Goal: Check status: Check status

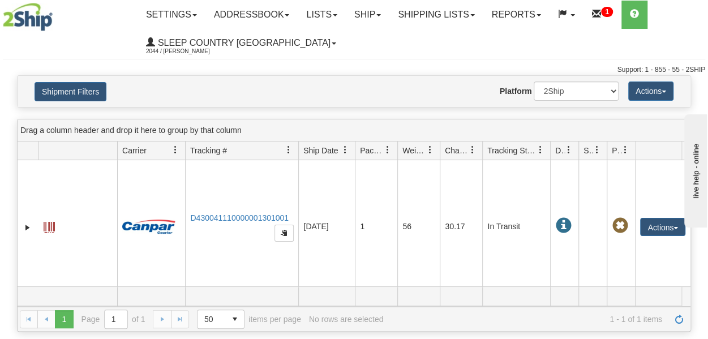
click at [430, 15] on link "Shipping lists" at bounding box center [435, 15] width 93 height 28
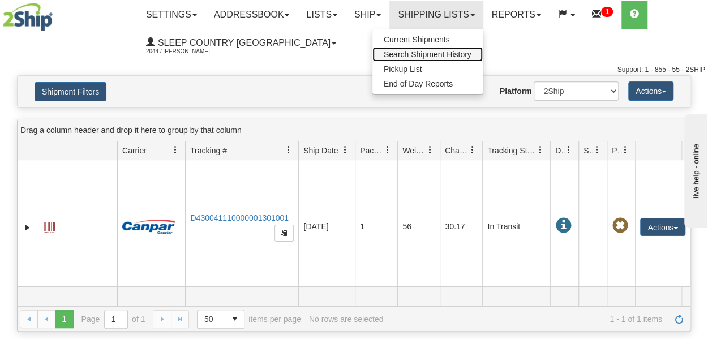
click at [430, 57] on span "Search Shipment History" at bounding box center [428, 54] width 88 height 9
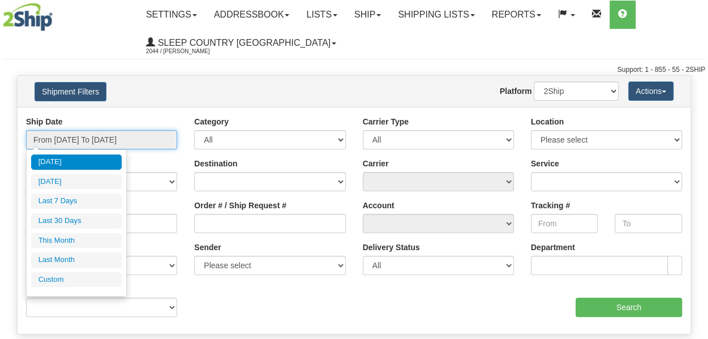
click at [115, 139] on input "From [DATE] To [DATE]" at bounding box center [101, 139] width 151 height 19
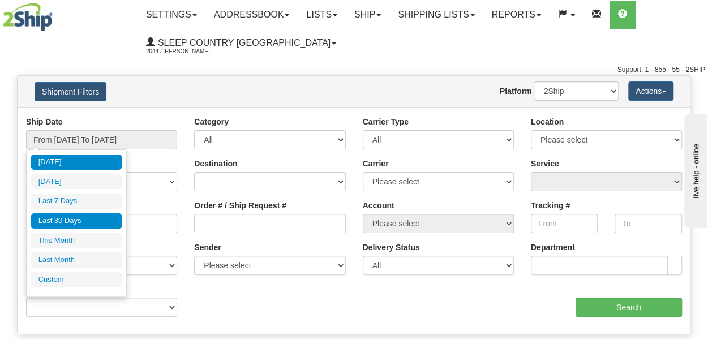
click at [80, 219] on li "Last 30 Days" at bounding box center [76, 220] width 91 height 15
type input "From [DATE] To [DATE]"
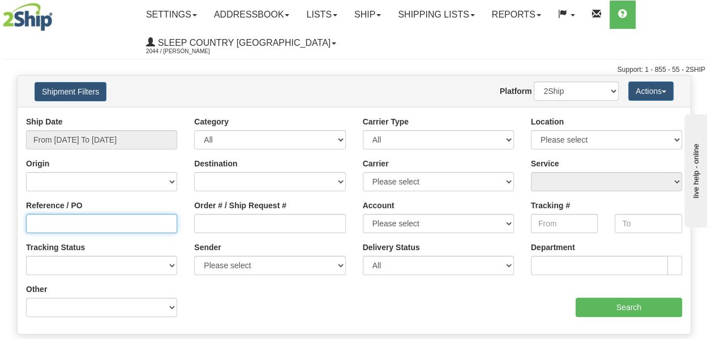
click at [76, 228] on input "Reference / PO" at bounding box center [101, 223] width 151 height 19
paste input "9000H955314"
type input "9000H955314"
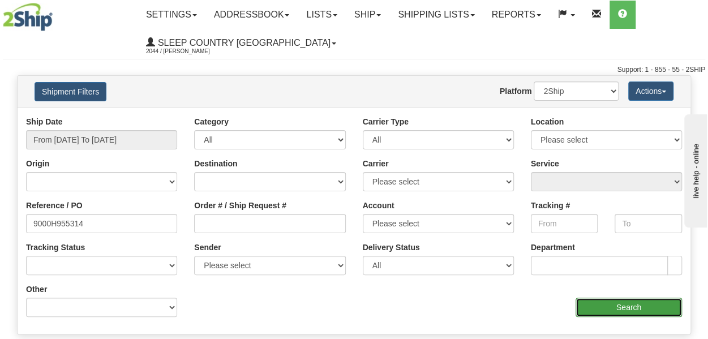
click at [593, 303] on input "Search" at bounding box center [629, 307] width 106 height 19
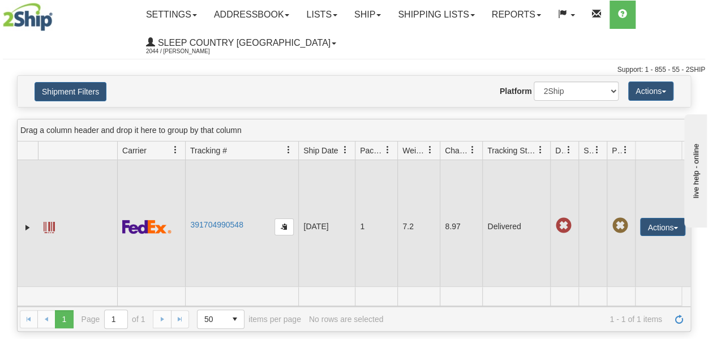
click at [226, 218] on td "391704990548" at bounding box center [241, 226] width 113 height 133
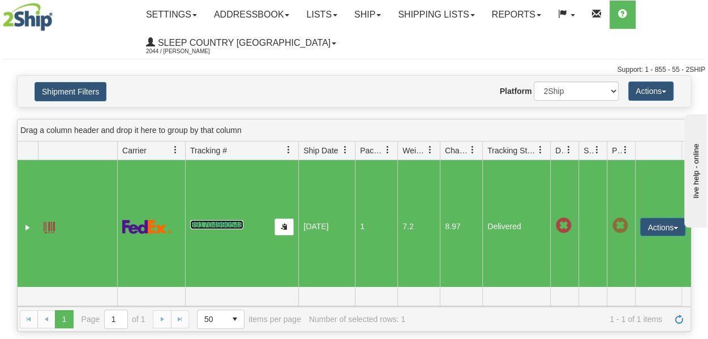
click at [225, 225] on link "391704990548" at bounding box center [216, 224] width 53 height 9
click at [48, 222] on span at bounding box center [49, 227] width 11 height 11
